Goal: Transaction & Acquisition: Purchase product/service

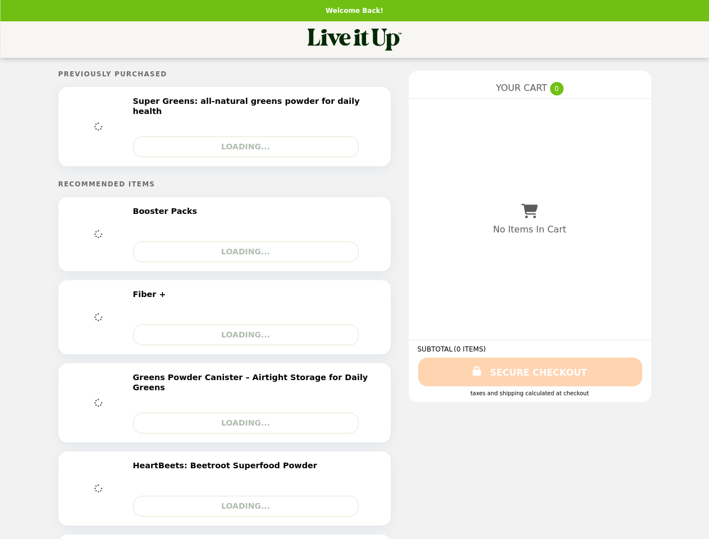
select select "**********"
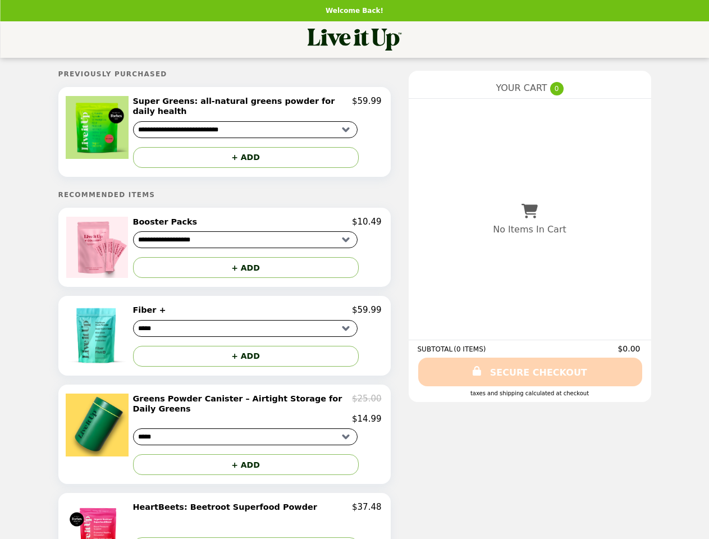
click at [101, 128] on img at bounding box center [99, 127] width 66 height 63
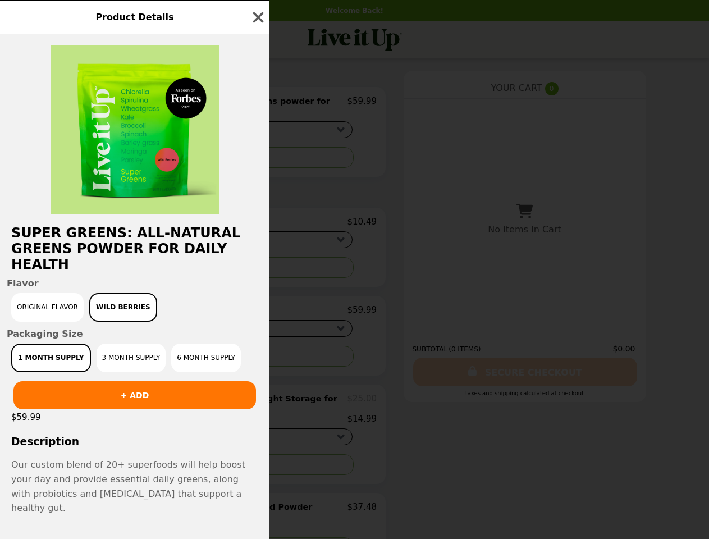
click at [256, 103] on div "Product Details Super Greens: all-natural greens powder for daily health Flavor…" at bounding box center [354, 269] width 709 height 539
click at [248, 149] on div at bounding box center [134, 124] width 269 height 180
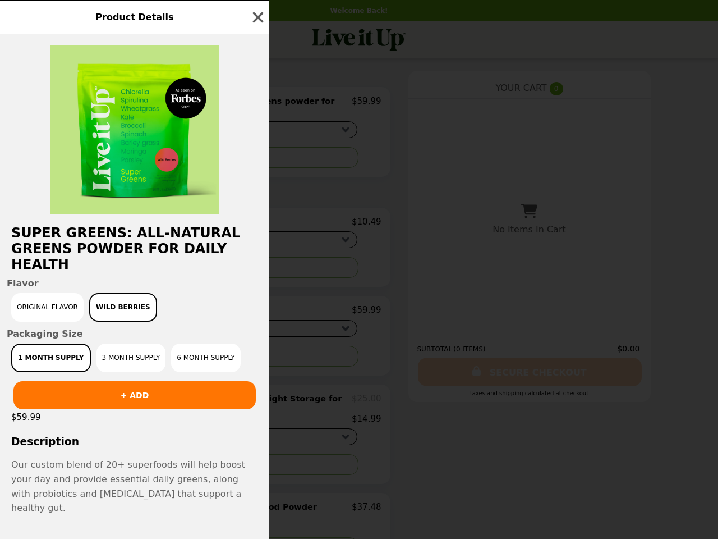
click at [101, 240] on div "Product Details Super Greens: all-natural greens powder for daily health Flavor…" at bounding box center [359, 269] width 718 height 539
click at [256, 215] on div "Super Greens: all-natural greens powder for daily health Flavor Original Flavor…" at bounding box center [134, 286] width 269 height 504
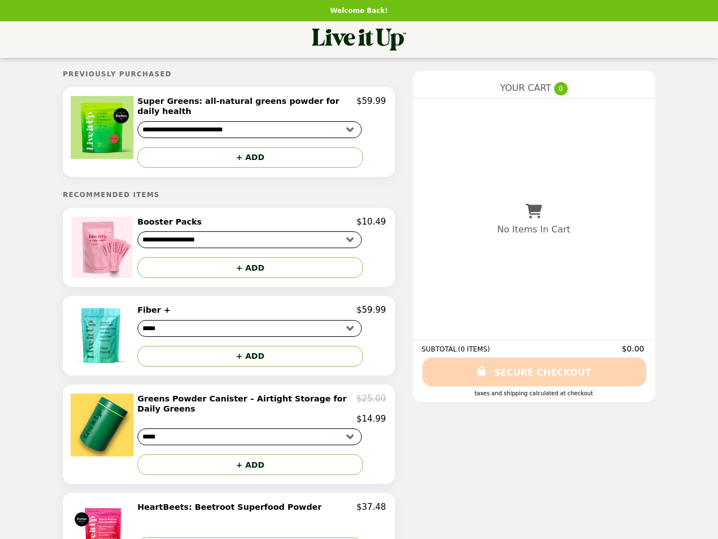
click at [248, 261] on button "+ ADD" at bounding box center [250, 267] width 226 height 21
click at [101, 329] on img at bounding box center [103, 335] width 64 height 61
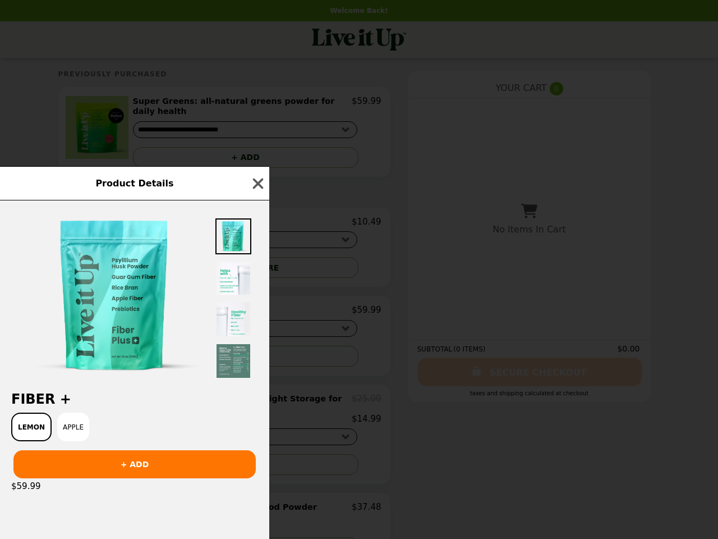
click at [256, 304] on div "Product Details Fiber + Lemon Apple + ADD $59.99" at bounding box center [359, 269] width 718 height 539
click at [248, 350] on img at bounding box center [233, 361] width 36 height 36
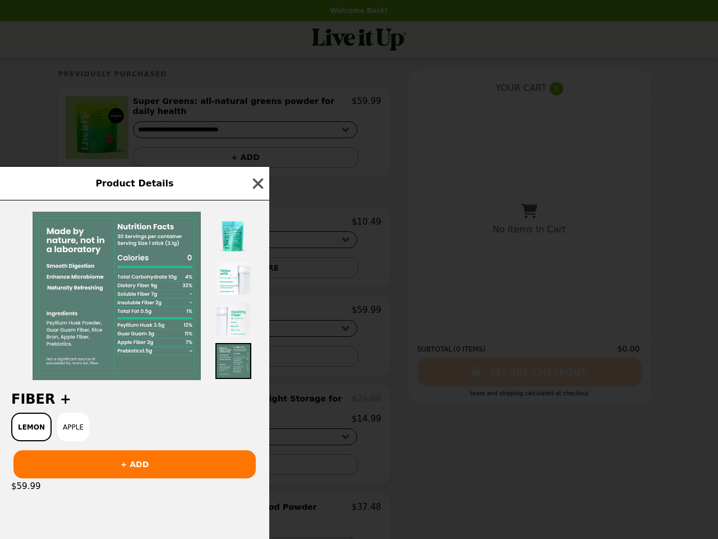
click at [101, 424] on div "Product Details Fiber + Lemon Apple + ADD $59.99" at bounding box center [359, 269] width 718 height 539
